Goal: Task Accomplishment & Management: Complete application form

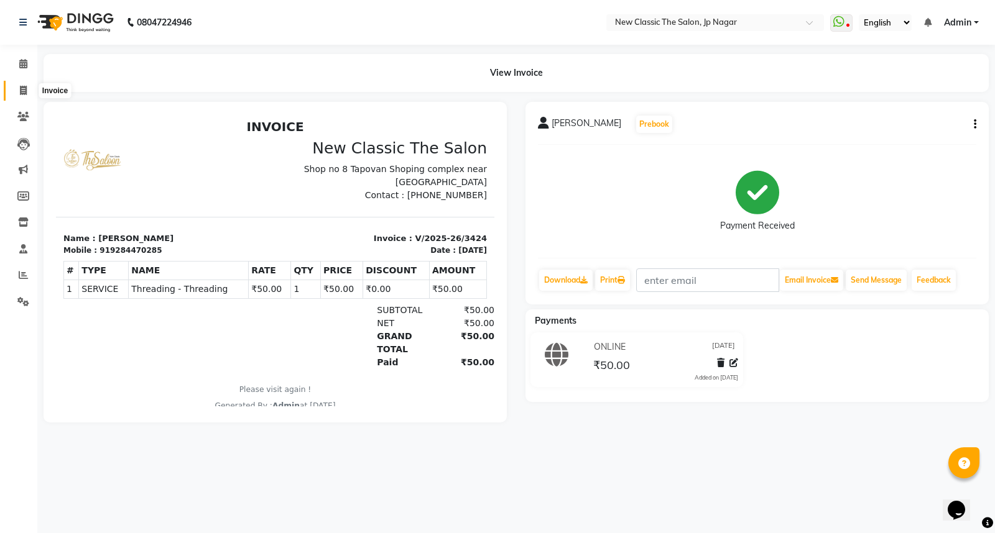
click at [20, 92] on icon at bounding box center [23, 90] width 7 height 9
select select "service"
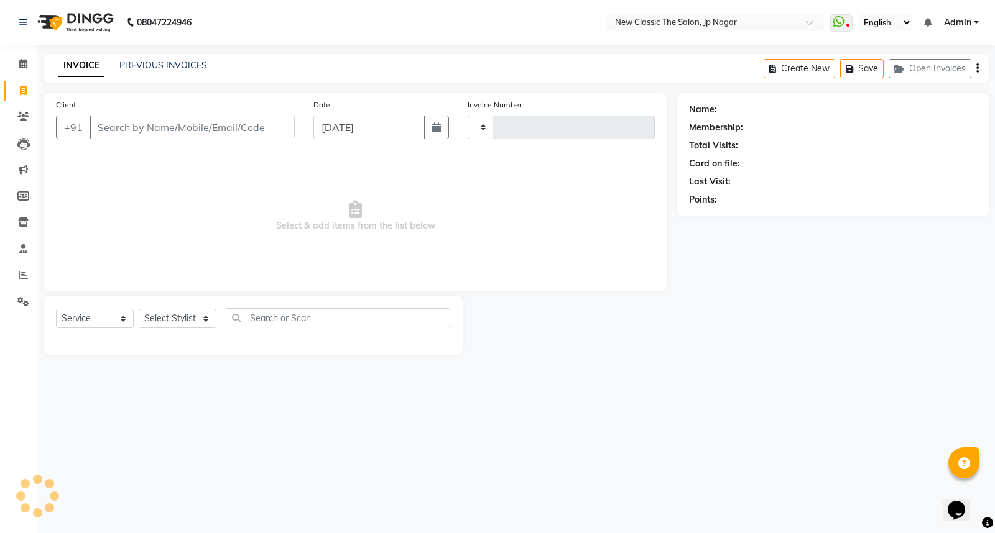
type input "3425"
select select "4678"
click at [156, 134] on input "Client" at bounding box center [192, 128] width 205 height 24
drag, startPoint x: 211, startPoint y: 116, endPoint x: 193, endPoint y: 144, distance: 34.1
click at [195, 139] on input "Client" at bounding box center [192, 128] width 205 height 24
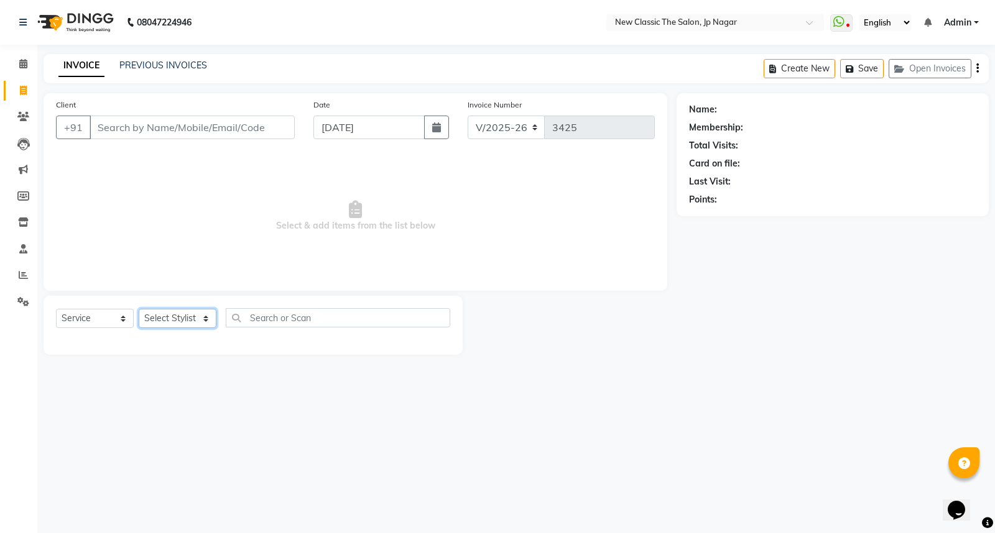
click at [145, 322] on select "Select Stylist Amit [PERSON_NAME] [PERSON_NAME] [PERSON_NAME] Manager [PERSON_N…" at bounding box center [178, 318] width 78 height 19
select select "27781"
click at [139, 310] on select "Select Stylist Amit [PERSON_NAME] [PERSON_NAME] [PERSON_NAME] Manager [PERSON_N…" at bounding box center [178, 318] width 78 height 19
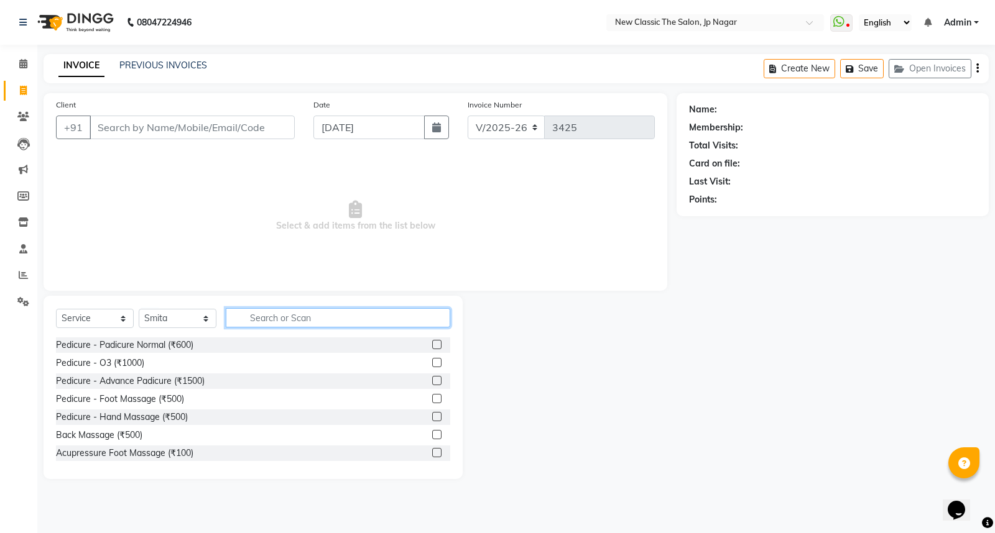
click at [320, 324] on input "text" at bounding box center [338, 317] width 224 height 19
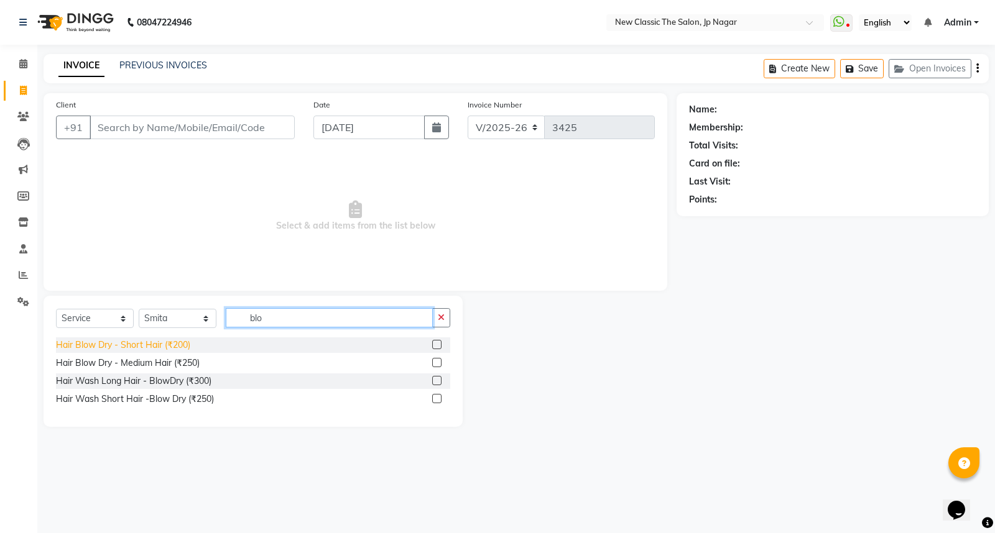
type input "blo"
click at [156, 342] on div "Hair Blow Dry - Short Hair (₹200)" at bounding box center [123, 345] width 134 height 13
checkbox input "false"
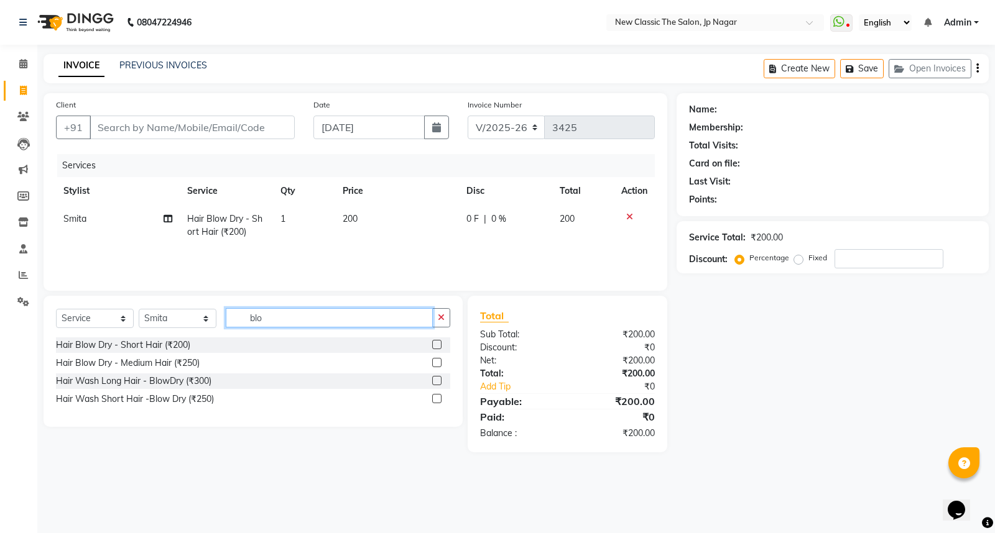
click at [303, 313] on input "blo" at bounding box center [329, 317] width 207 height 19
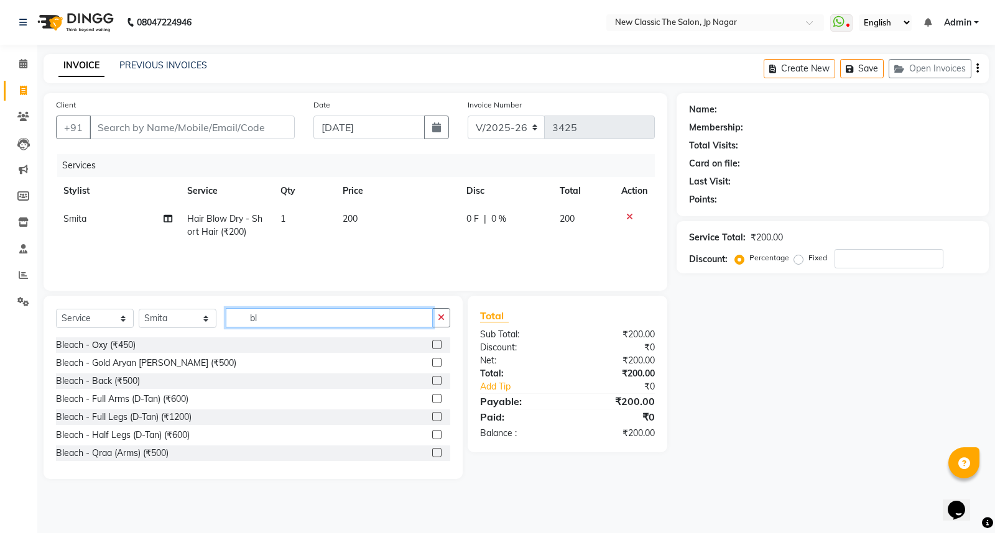
type input "b"
click at [294, 321] on input "b" at bounding box center [329, 317] width 207 height 19
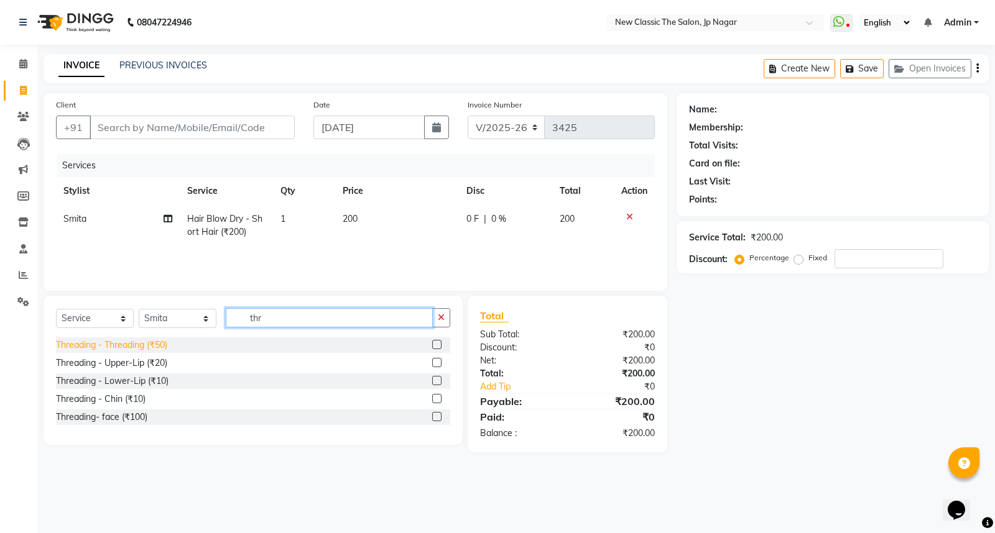
type input "thr"
click at [137, 347] on div "Threading - Threading (₹50)" at bounding box center [111, 345] width 111 height 13
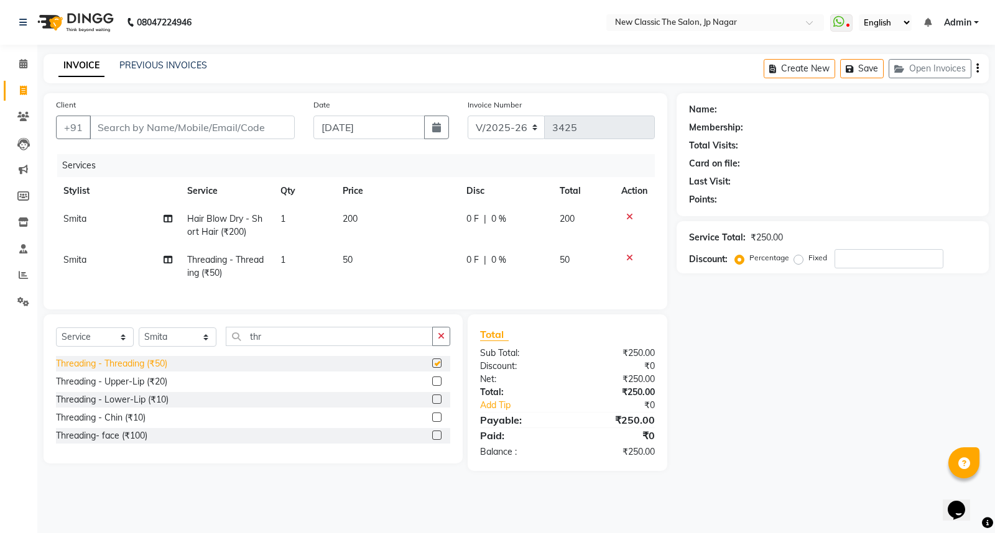
checkbox input "false"
click at [195, 129] on input "Client" at bounding box center [192, 128] width 205 height 24
type input "p"
type input "0"
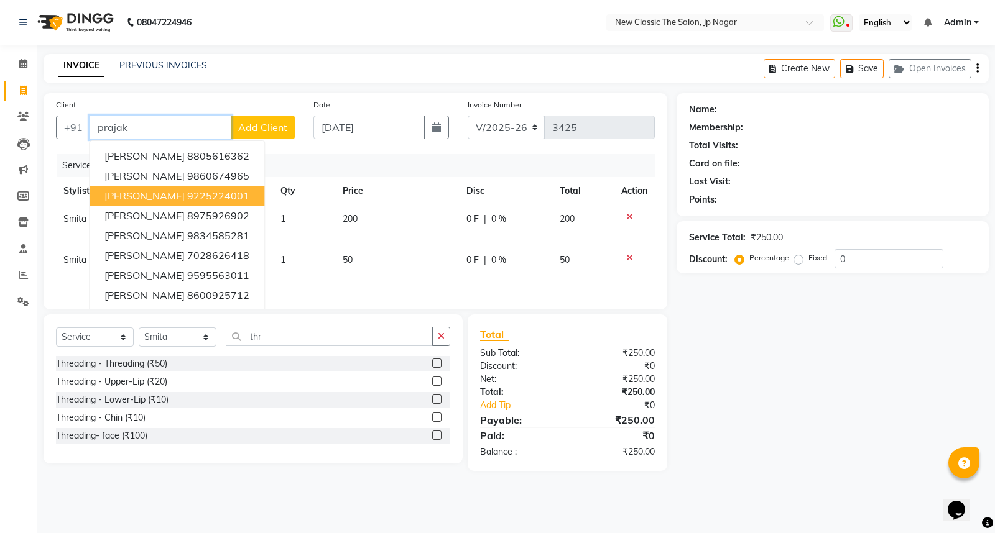
click at [197, 196] on ngb-highlight "9225224001" at bounding box center [218, 196] width 62 height 12
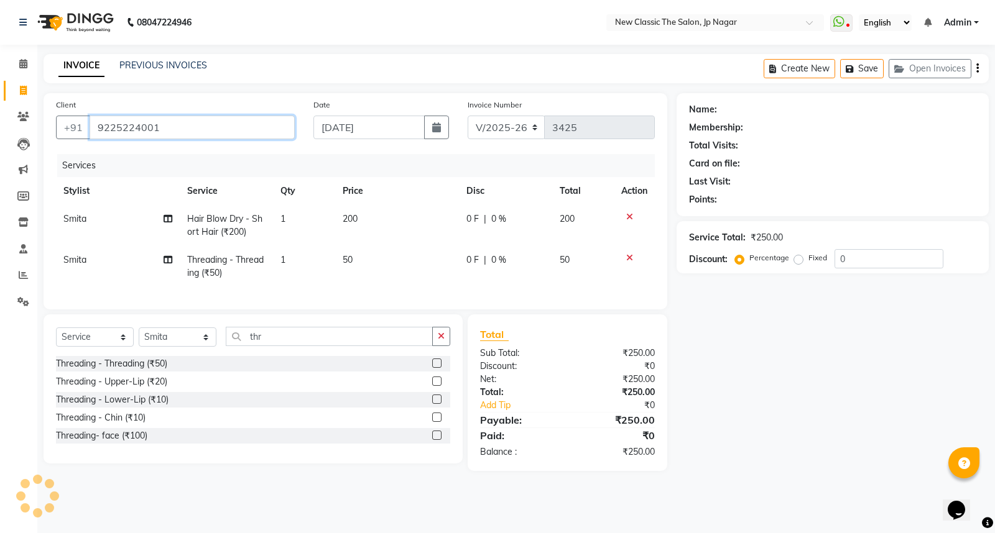
type input "9225224001"
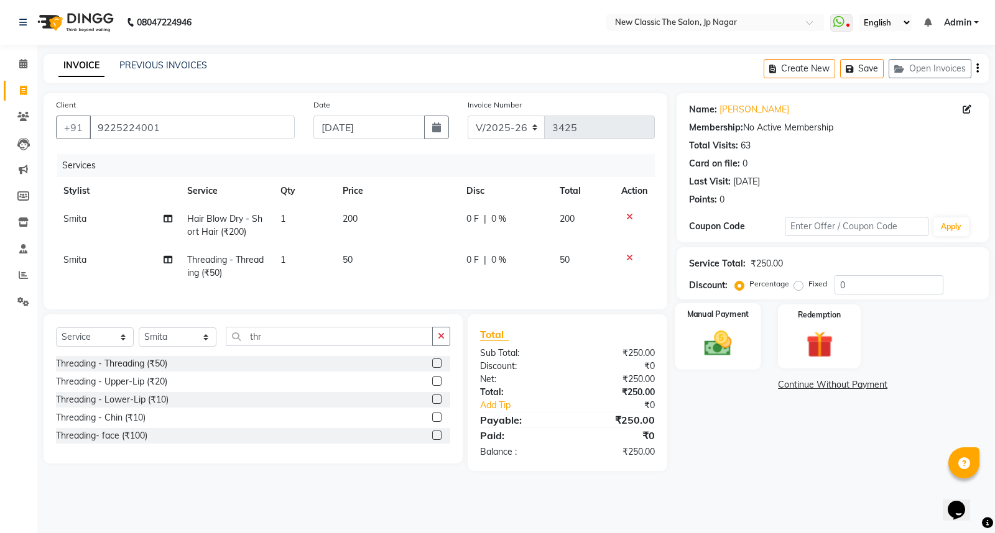
click at [719, 352] on img at bounding box center [718, 344] width 45 height 32
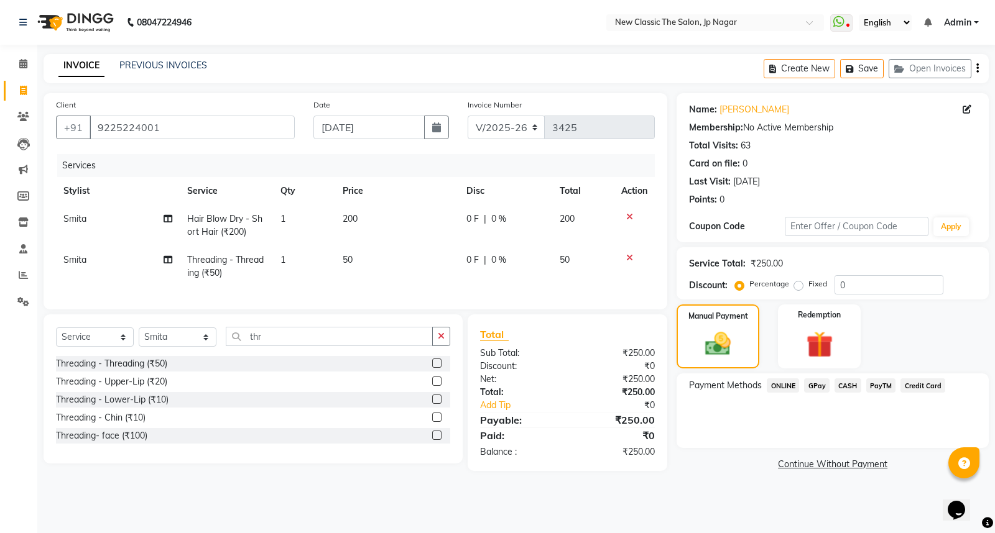
click at [851, 379] on span "CASH" at bounding box center [847, 386] width 27 height 14
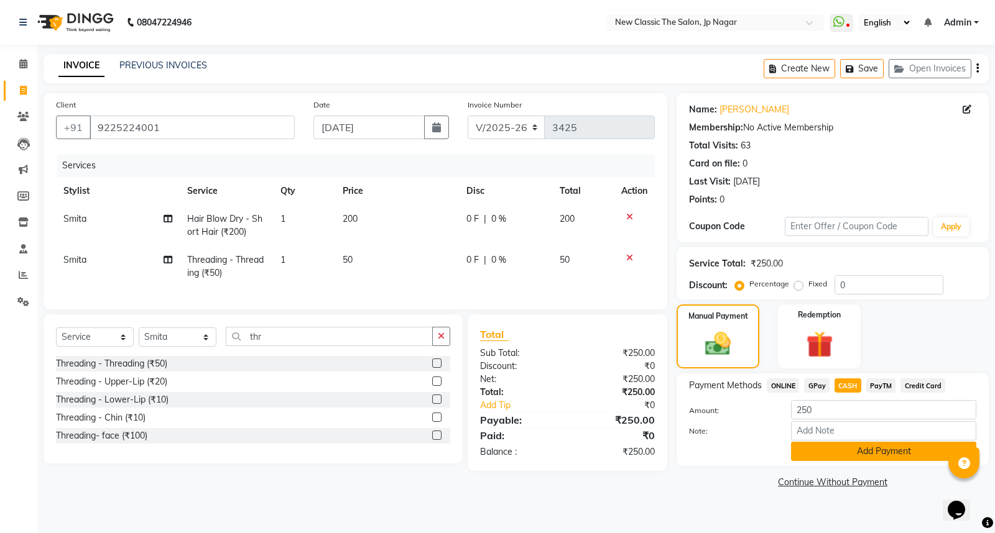
click at [883, 449] on button "Add Payment" at bounding box center [883, 451] width 185 height 19
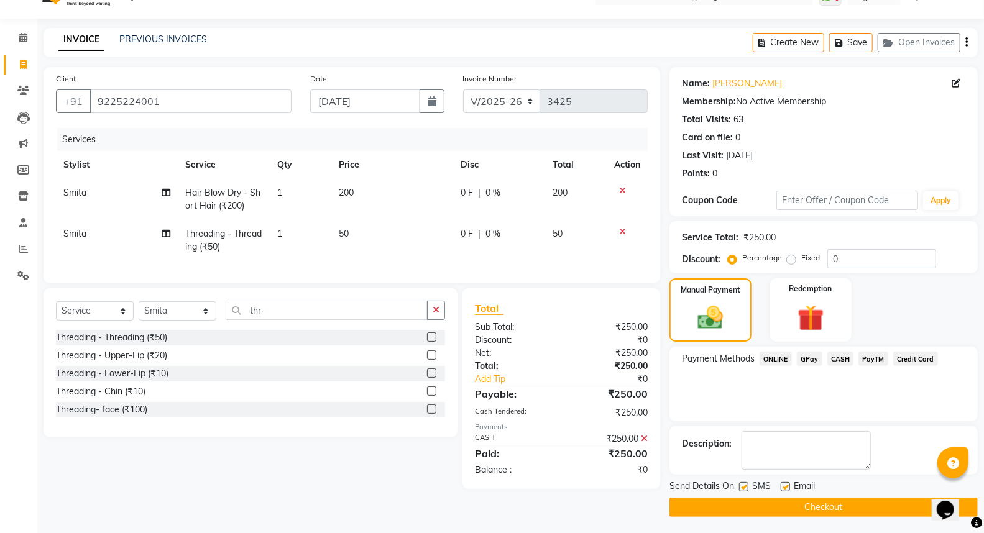
scroll to position [28, 0]
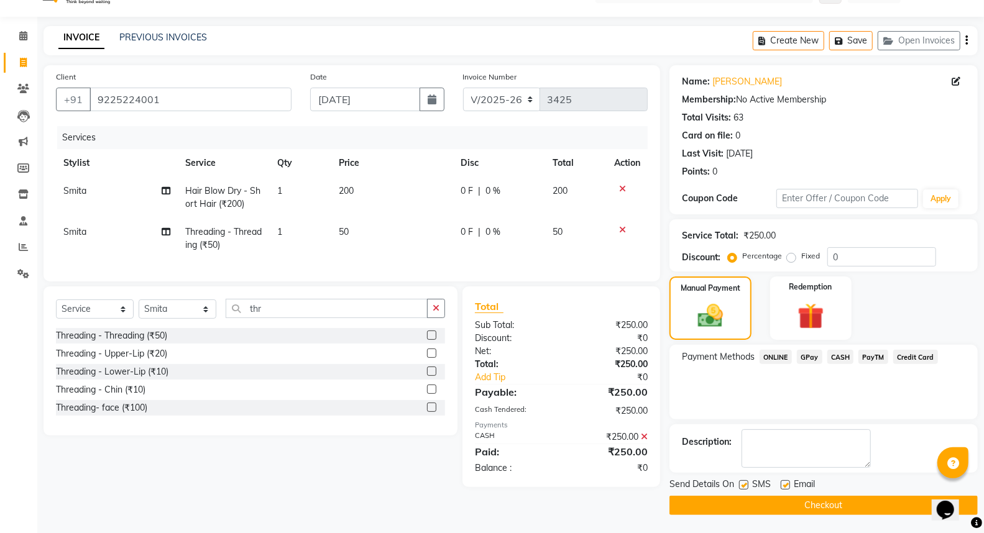
click at [837, 504] on button "Checkout" at bounding box center [824, 505] width 308 height 19
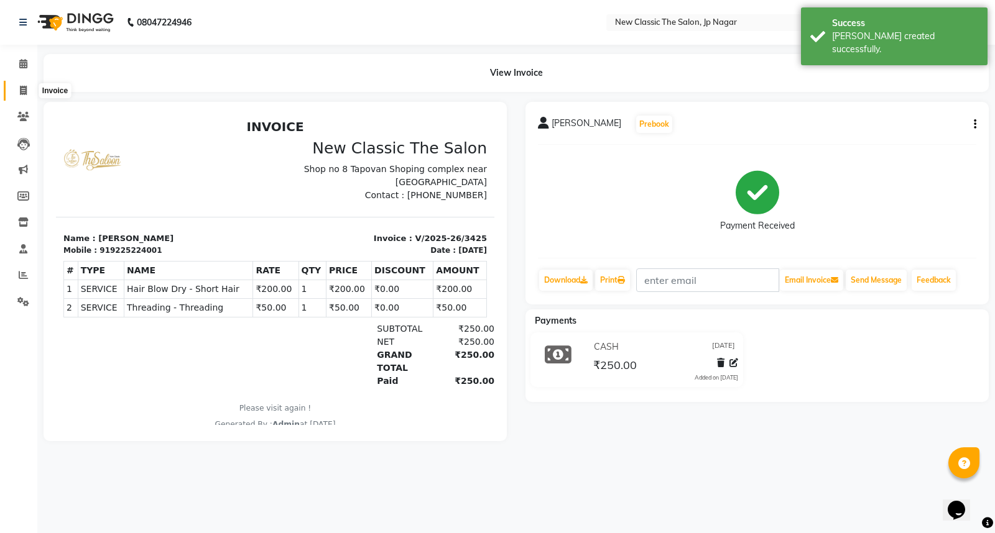
click at [23, 91] on icon at bounding box center [23, 90] width 7 height 9
select select "service"
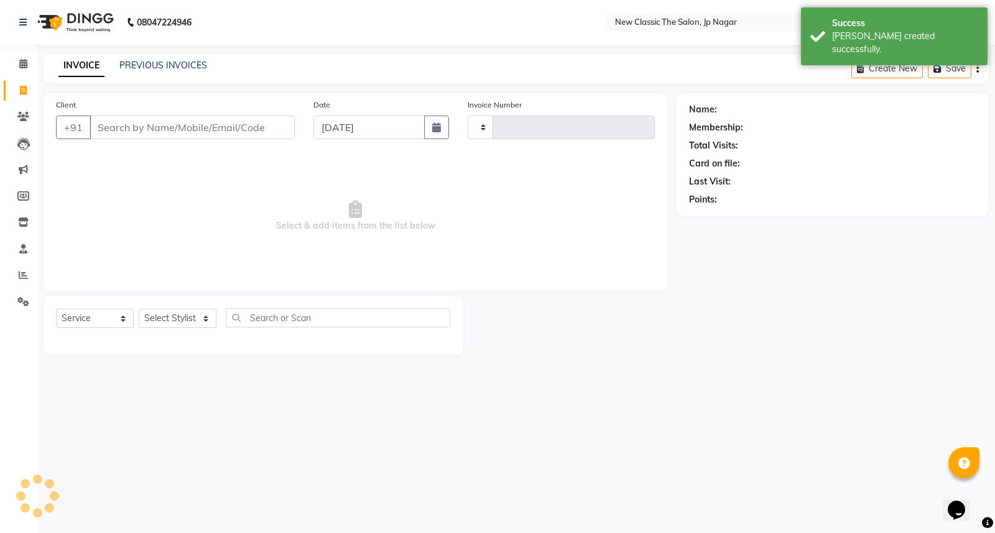
type input "3426"
select select "4678"
click at [149, 127] on input "Client" at bounding box center [192, 128] width 205 height 24
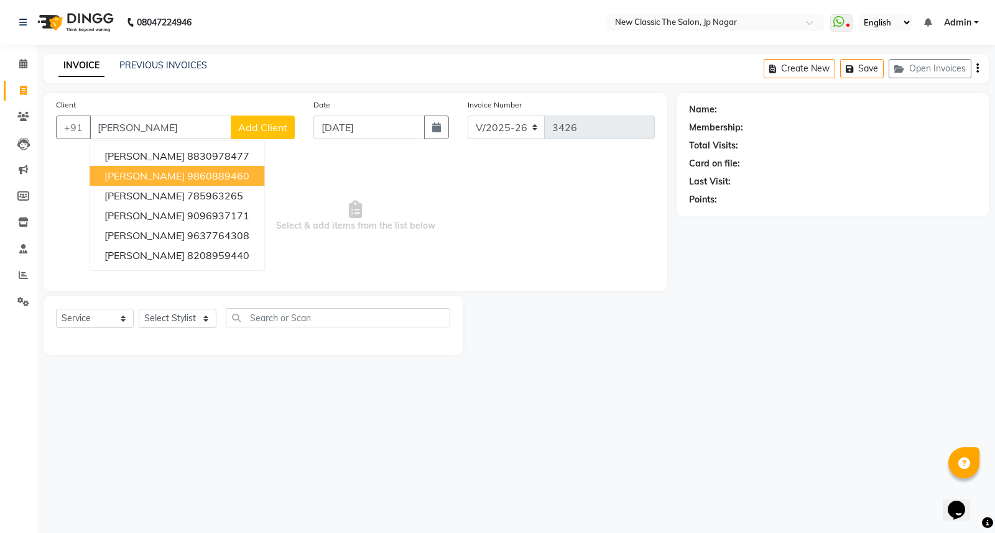
click at [170, 175] on span "[PERSON_NAME]" at bounding box center [144, 176] width 80 height 12
type input "9860889460"
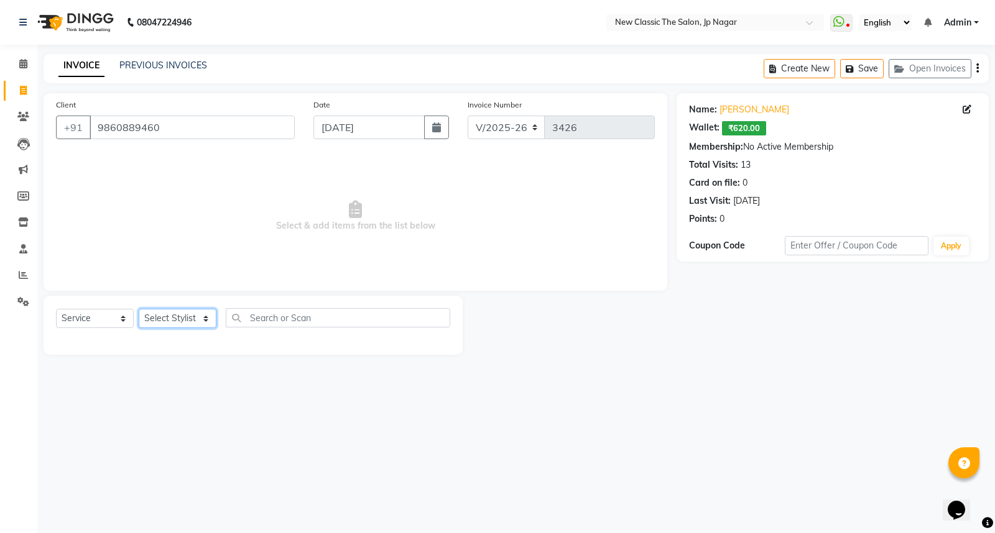
click at [185, 317] on select "Select Stylist Amit [PERSON_NAME] [PERSON_NAME] [PERSON_NAME] Manager [PERSON_N…" at bounding box center [178, 318] width 78 height 19
select select "27781"
click at [139, 310] on select "Select Stylist Amit [PERSON_NAME] [PERSON_NAME] [PERSON_NAME] Manager [PERSON_N…" at bounding box center [178, 318] width 78 height 19
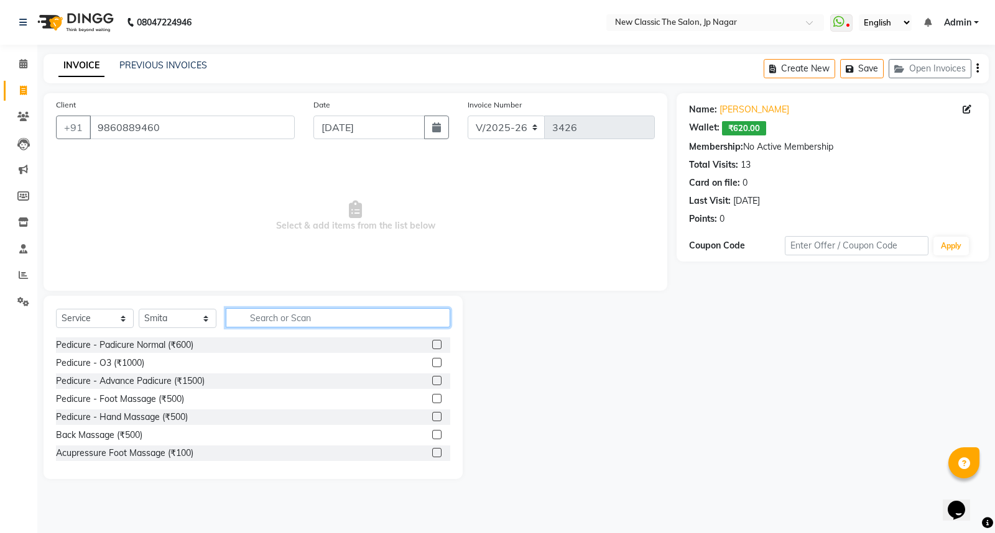
click at [261, 318] on input "text" at bounding box center [338, 317] width 224 height 19
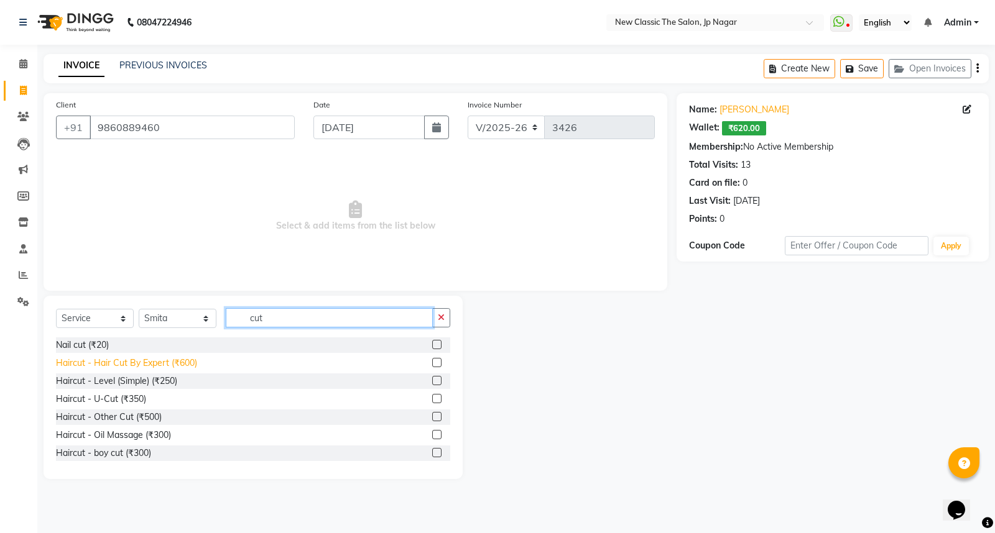
type input "cut"
click at [119, 366] on div "Haircut - Hair Cut By Expert (₹600)" at bounding box center [126, 363] width 141 height 13
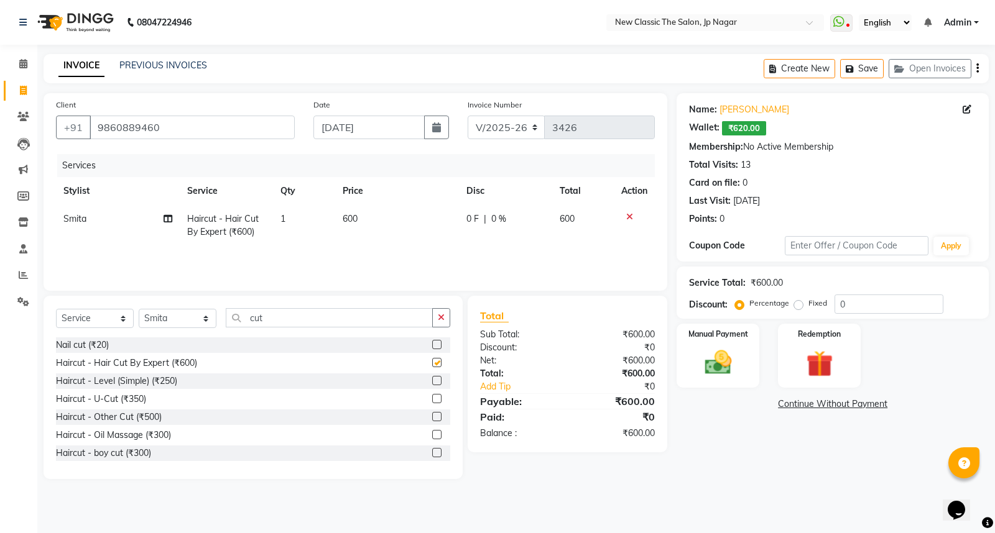
checkbox input "false"
click at [369, 215] on td "600" at bounding box center [397, 225] width 124 height 41
select select "27781"
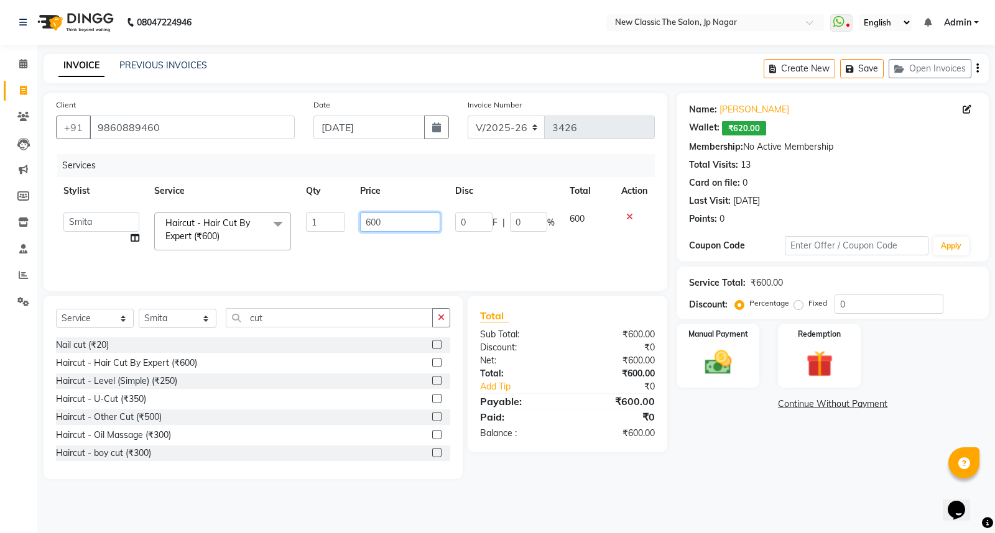
click at [380, 222] on input "600" at bounding box center [400, 222] width 80 height 19
type input "6"
type input "400"
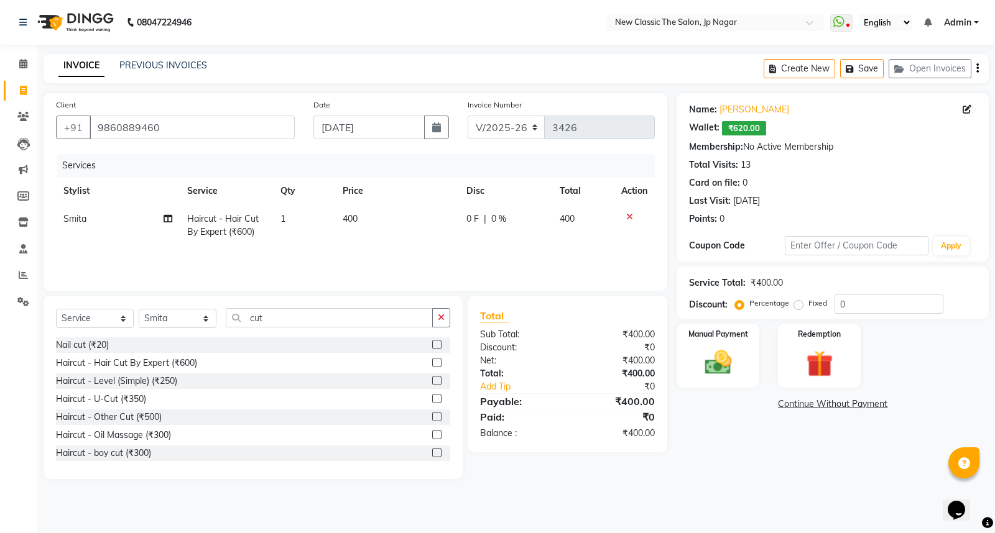
drag, startPoint x: 475, startPoint y: 247, endPoint x: 482, endPoint y: 256, distance: 11.6
click at [480, 254] on div "Services Stylist Service Qty Price Disc Total Action Smita Haircut - Hair Cut B…" at bounding box center [355, 216] width 599 height 124
click at [709, 376] on img at bounding box center [718, 363] width 45 height 32
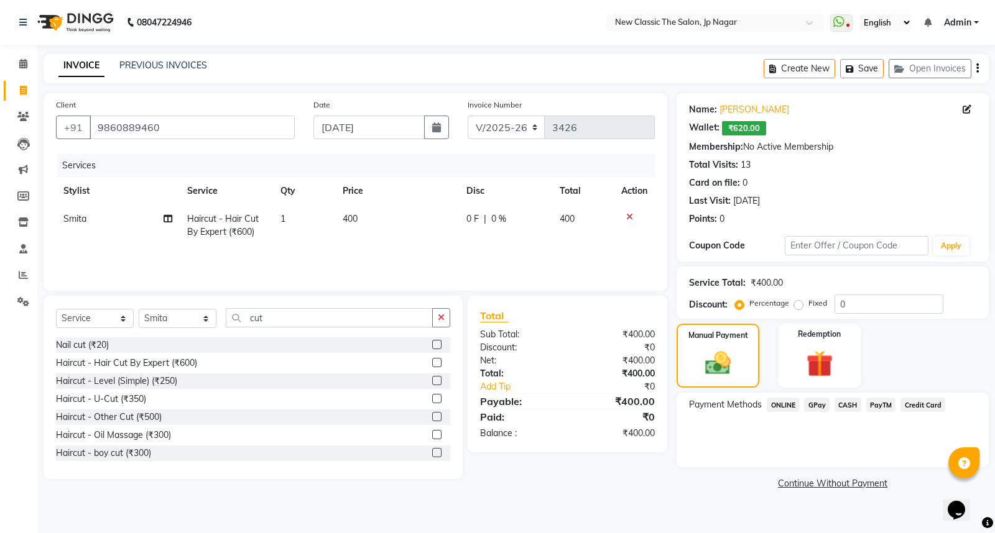
click at [852, 407] on span "CASH" at bounding box center [847, 405] width 27 height 14
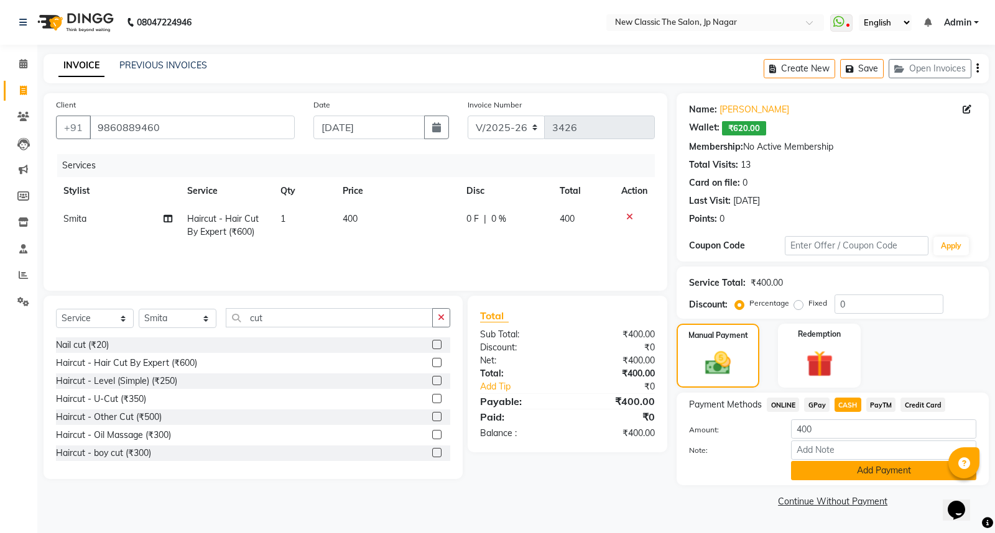
drag, startPoint x: 824, startPoint y: 474, endPoint x: 827, endPoint y: 464, distance: 11.0
click at [825, 473] on button "Add Payment" at bounding box center [883, 470] width 185 height 19
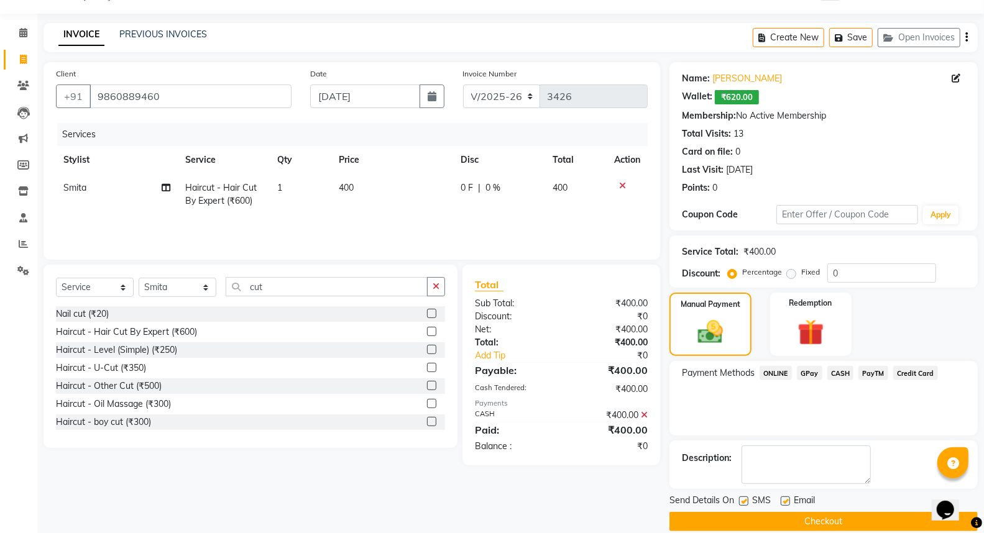
scroll to position [47, 0]
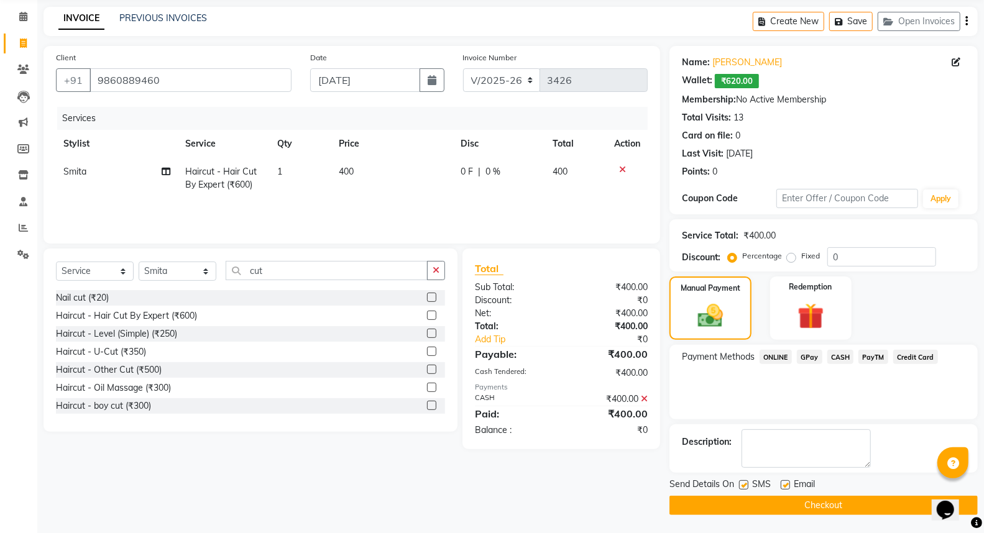
click at [793, 499] on button "Checkout" at bounding box center [824, 505] width 308 height 19
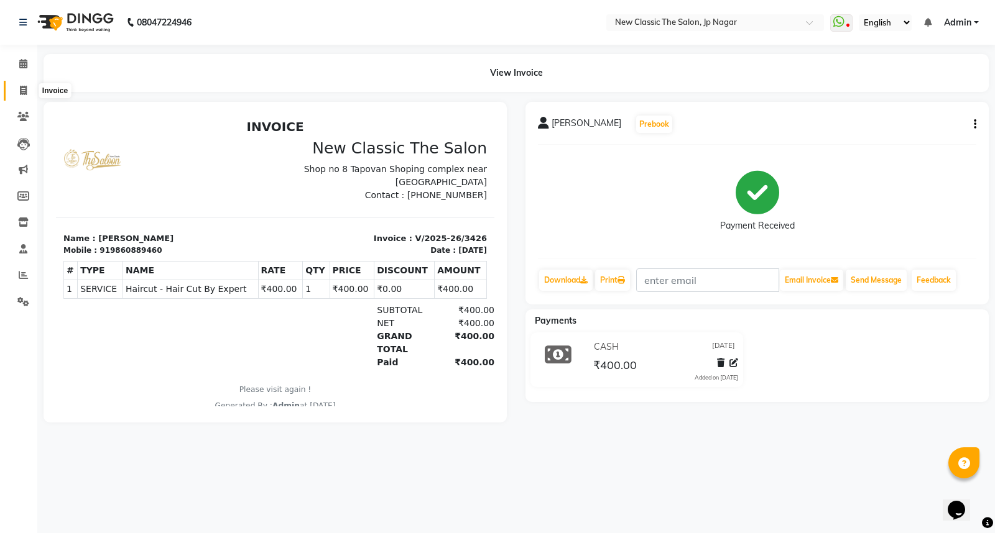
click at [29, 90] on span at bounding box center [23, 91] width 22 height 14
select select "service"
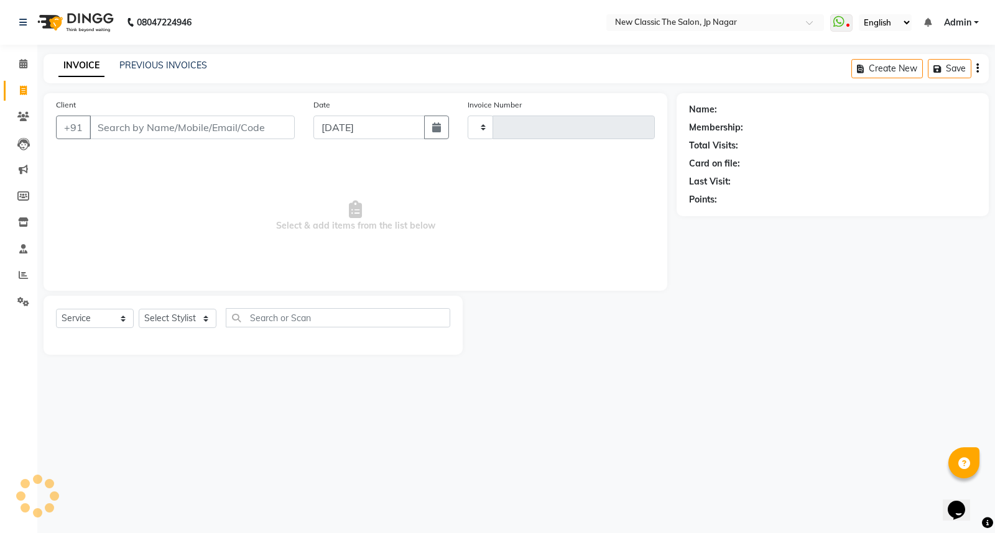
type input "3427"
select select "4678"
click at [167, 127] on input "Client" at bounding box center [192, 128] width 205 height 24
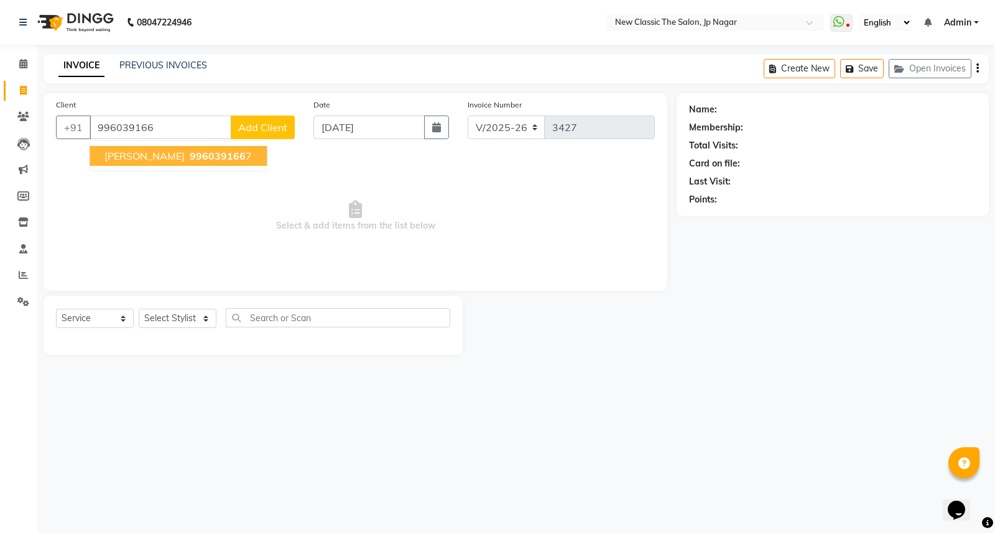
click at [123, 162] on button "[PERSON_NAME] Galgate 996039166 7" at bounding box center [178, 156] width 177 height 20
type input "9960391667"
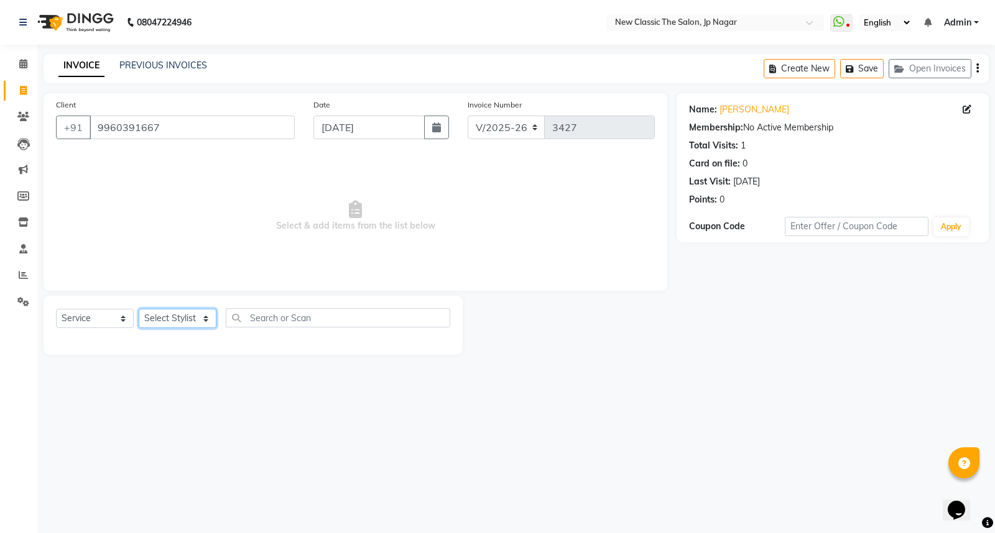
click at [169, 323] on select "Select Stylist Amit [PERSON_NAME] [PERSON_NAME] [PERSON_NAME] Manager [PERSON_N…" at bounding box center [178, 318] width 78 height 19
select select "27628"
click at [139, 310] on select "Select Stylist Amit [PERSON_NAME] [PERSON_NAME] [PERSON_NAME] Manager [PERSON_N…" at bounding box center [178, 318] width 78 height 19
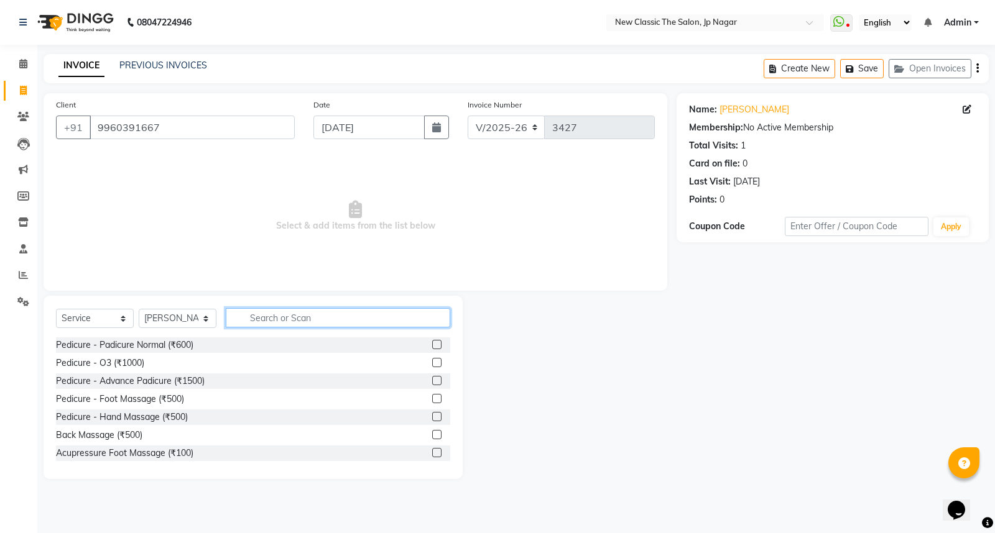
click at [344, 319] on input "text" at bounding box center [338, 317] width 224 height 19
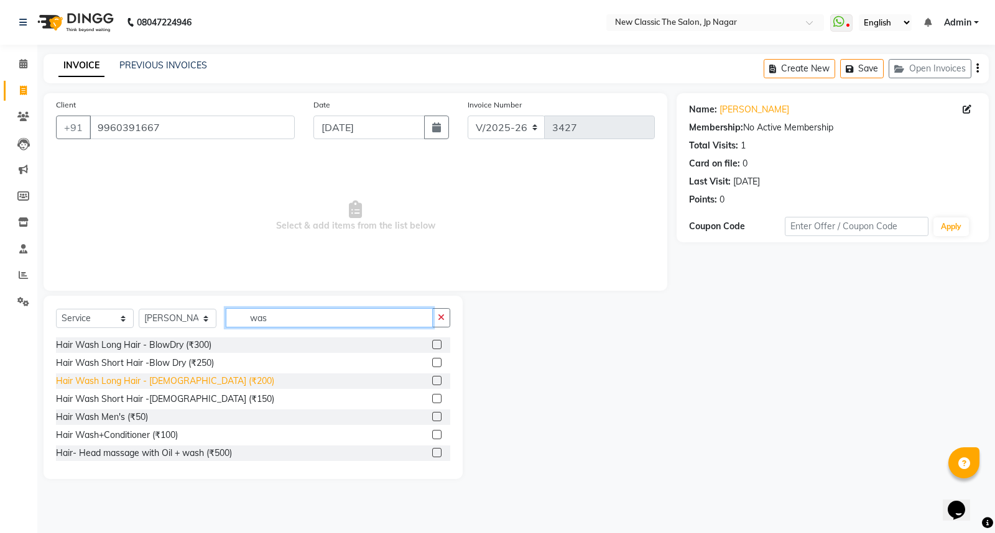
type input "was"
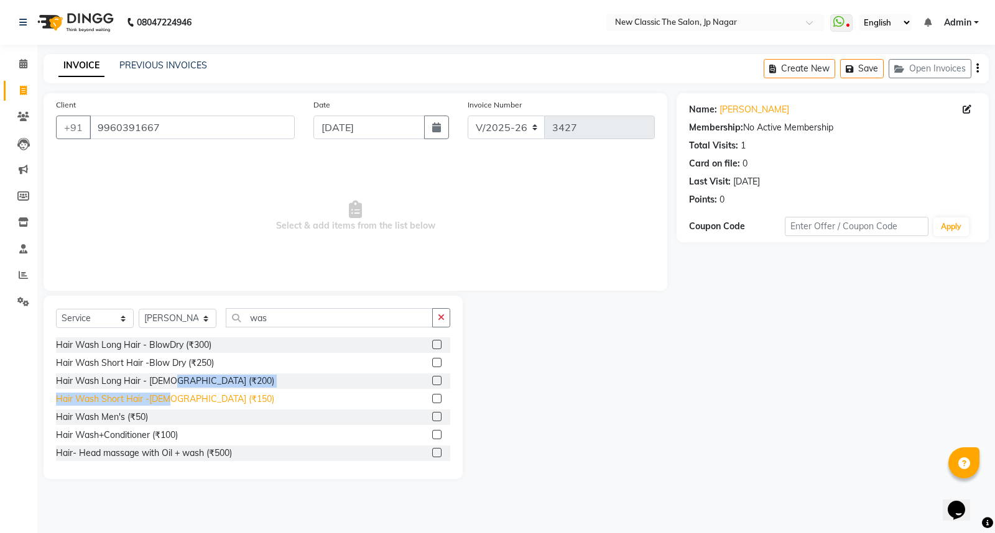
drag, startPoint x: 172, startPoint y: 387, endPoint x: 172, endPoint y: 400, distance: 13.7
click at [172, 400] on div "Hair Wash Long Hair - BlowDry (₹300) Hair Wash Short Hair -Blow Dry (₹250) Hair…" at bounding box center [253, 400] width 394 height 124
click at [160, 380] on div "Hair Wash Long Hair - [DEMOGRAPHIC_DATA] (₹200)" at bounding box center [165, 381] width 218 height 13
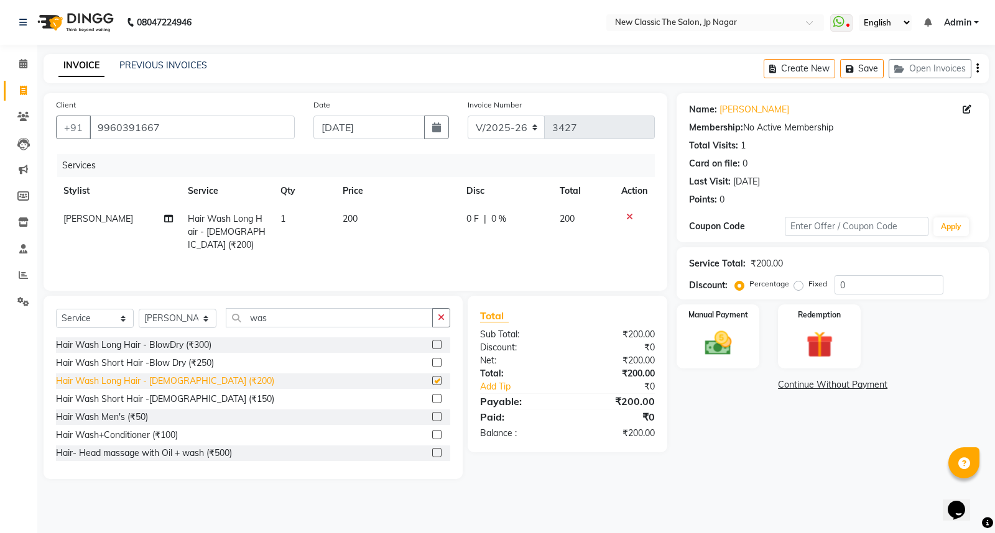
checkbox input "false"
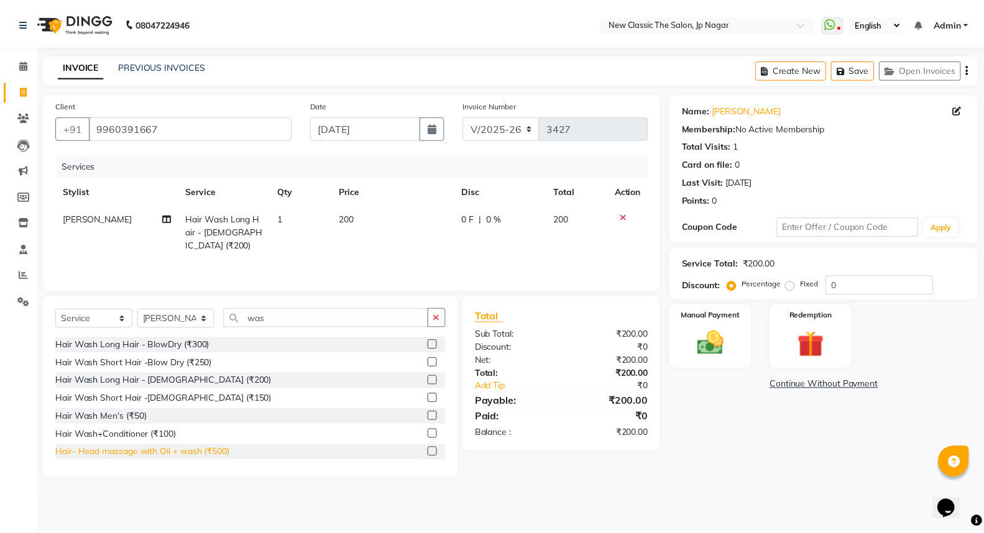
scroll to position [2, 0]
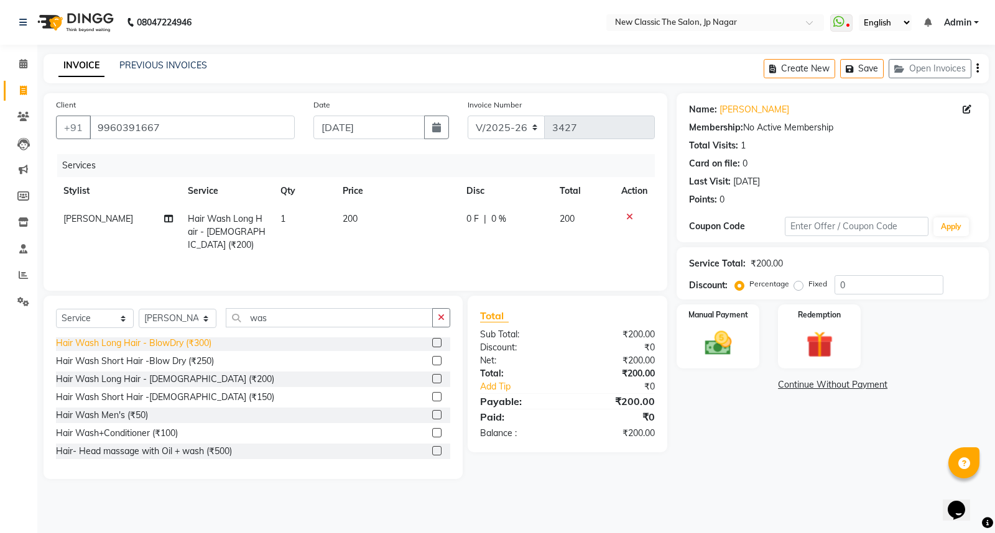
click at [156, 344] on div "Hair Wash Long Hair - BlowDry (₹300)" at bounding box center [133, 343] width 155 height 13
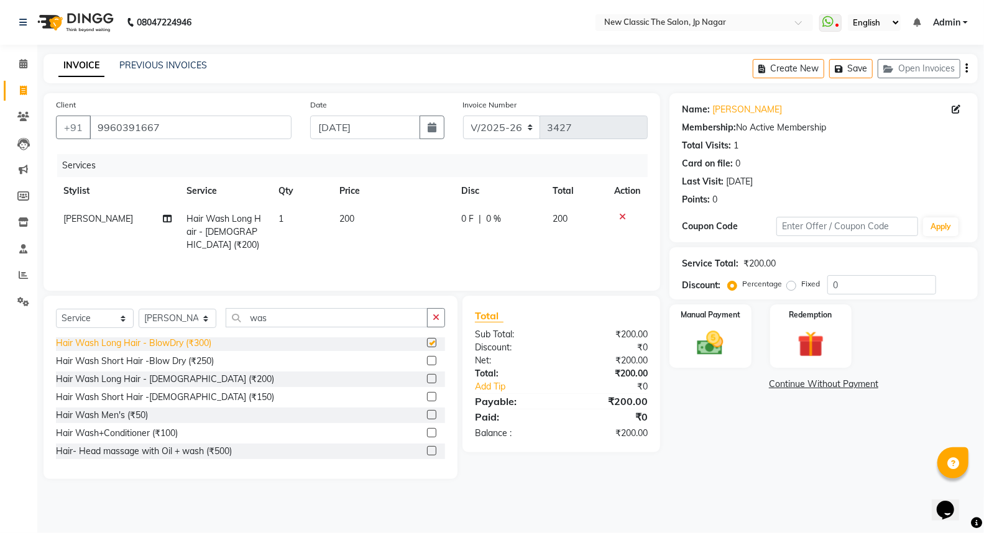
checkbox input "false"
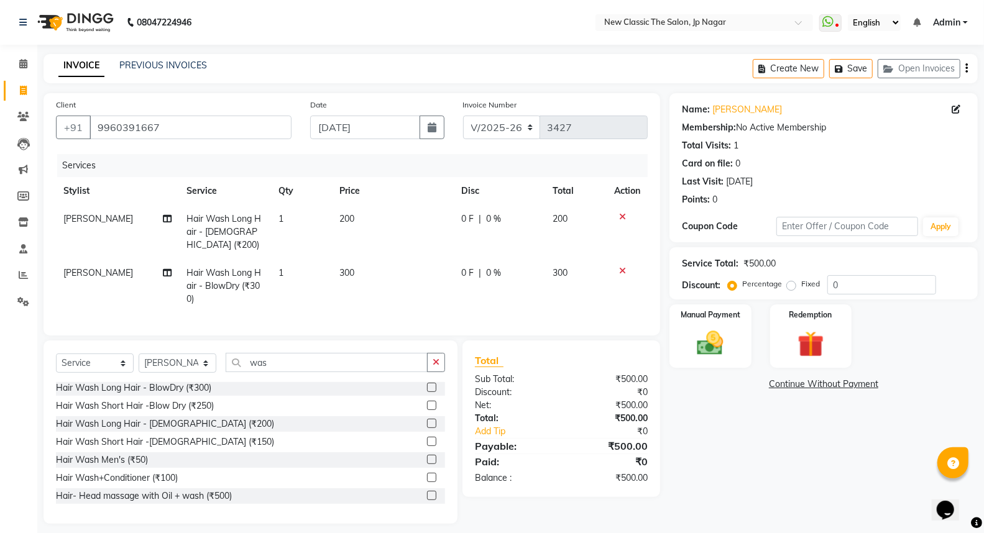
drag, startPoint x: 367, startPoint y: 251, endPoint x: 370, endPoint y: 268, distance: 17.0
click at [370, 268] on td "300" at bounding box center [393, 286] width 122 height 54
select select "27628"
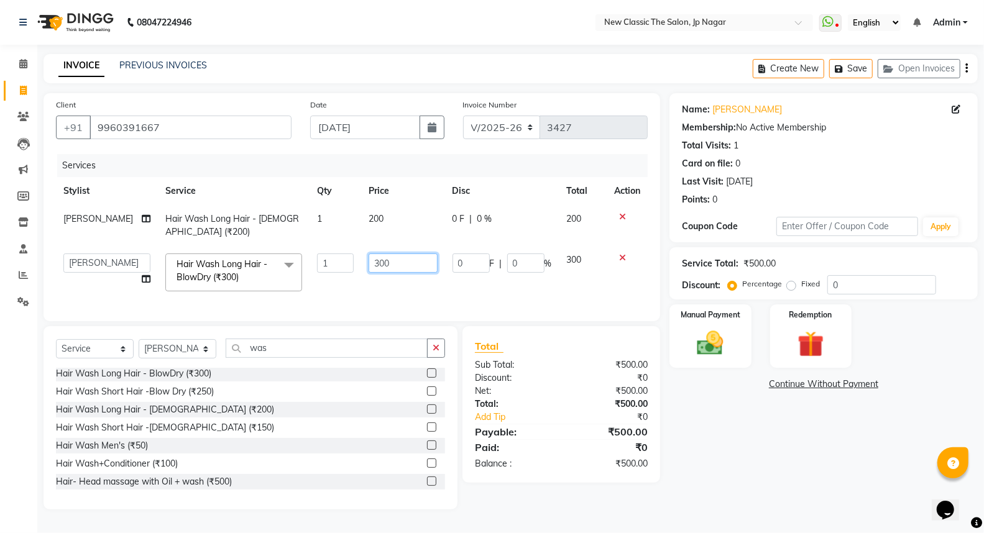
click at [407, 258] on input "300" at bounding box center [403, 263] width 69 height 19
type input "3"
type input "700"
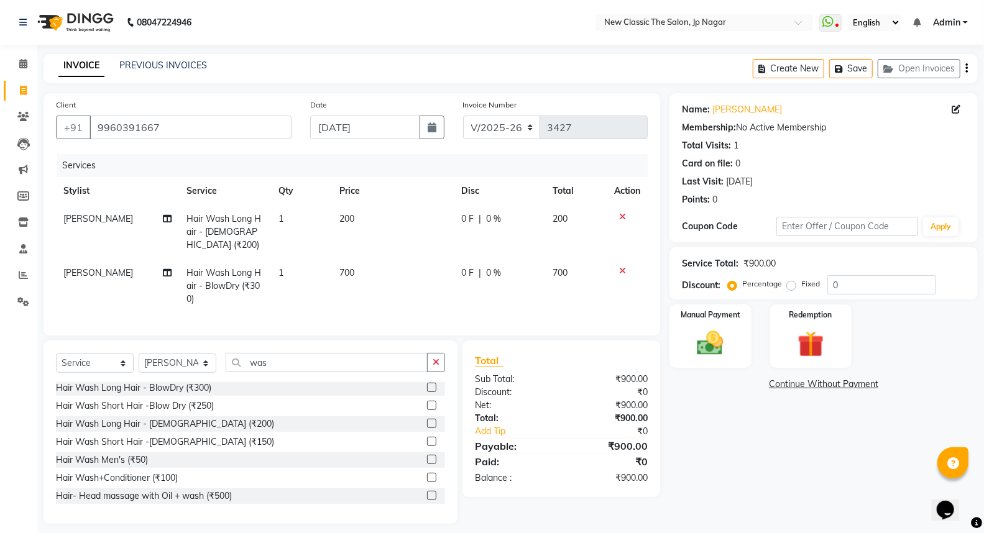
click at [691, 407] on div "Name: [PERSON_NAME] Membership: No Active Membership Total Visits: 1 Card on fi…" at bounding box center [829, 308] width 318 height 431
click at [721, 346] on img at bounding box center [710, 344] width 44 height 32
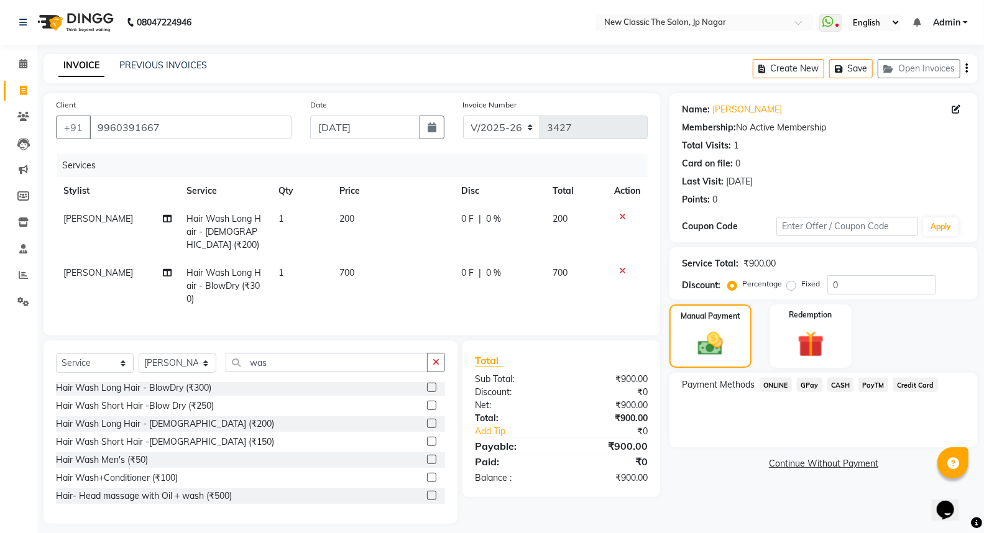
click at [785, 389] on span "ONLINE" at bounding box center [776, 385] width 32 height 14
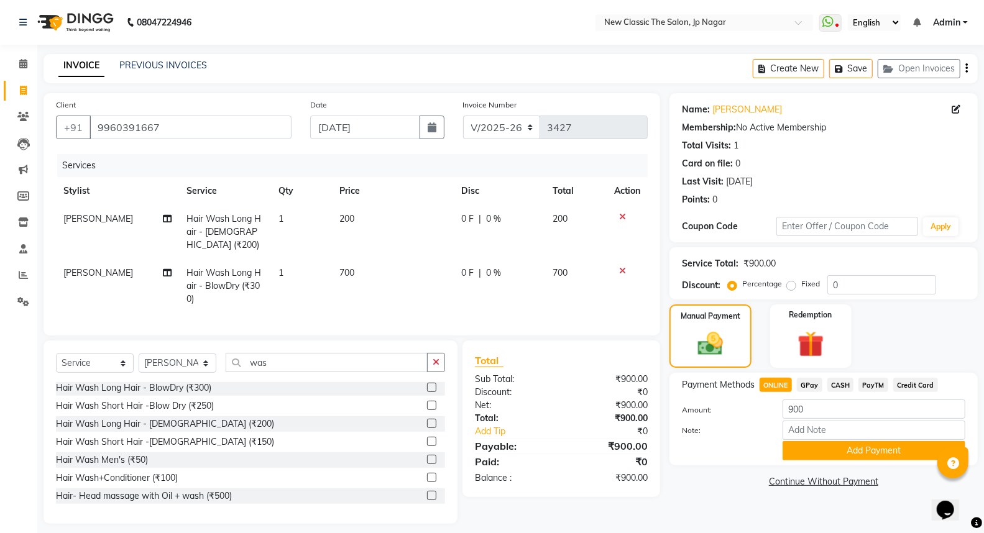
click at [838, 450] on button "Add Payment" at bounding box center [874, 450] width 183 height 19
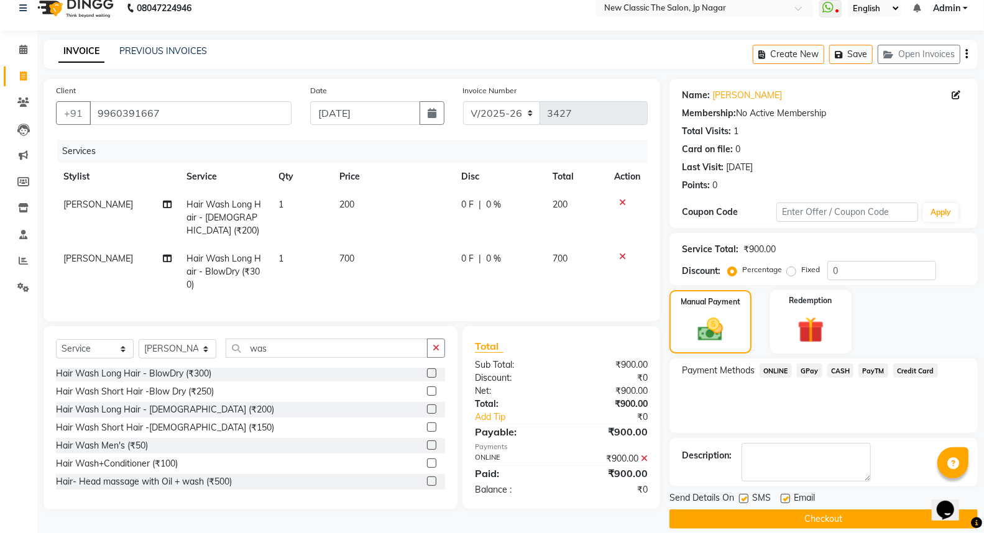
scroll to position [28, 0]
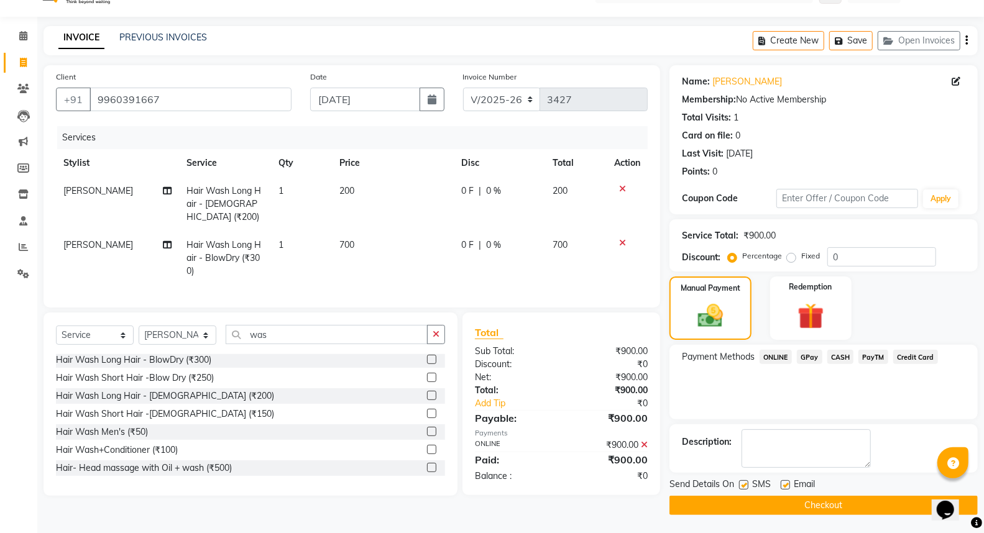
drag, startPoint x: 688, startPoint y: 501, endPoint x: 680, endPoint y: 499, distance: 8.8
click at [680, 500] on button "Checkout" at bounding box center [824, 505] width 308 height 19
